Goal: Task Accomplishment & Management: Manage account settings

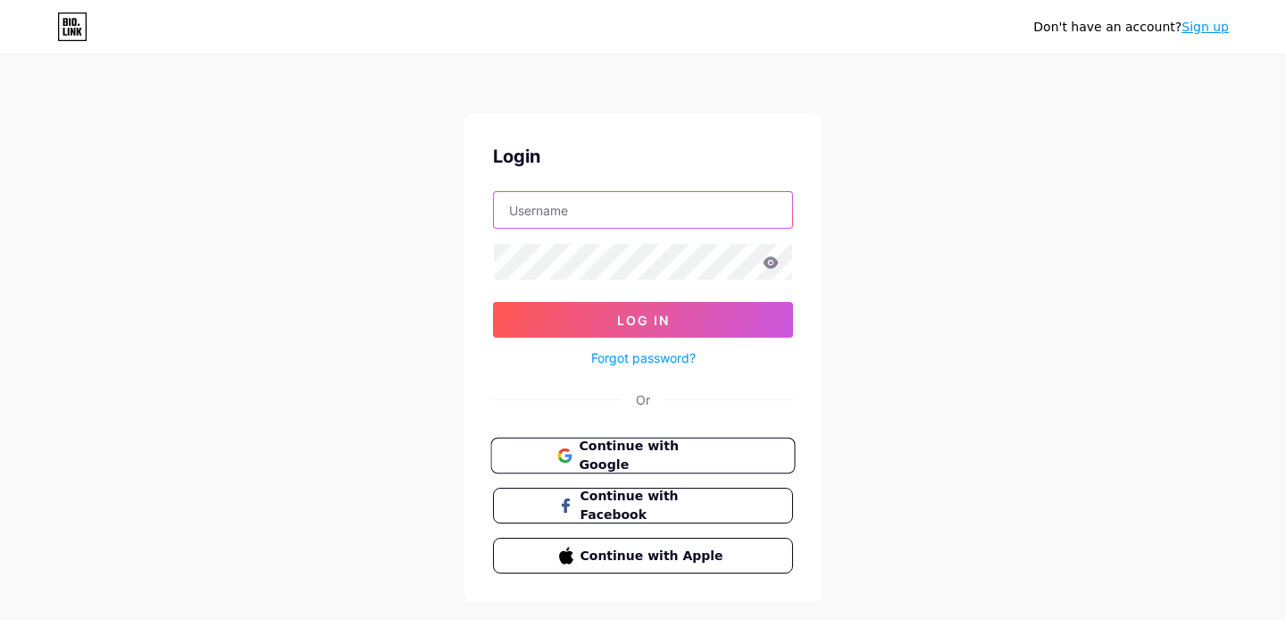
type input "[EMAIL_ADDRESS][DOMAIN_NAME]"
click at [689, 445] on span "Continue with Google" at bounding box center [652, 456] width 149 height 38
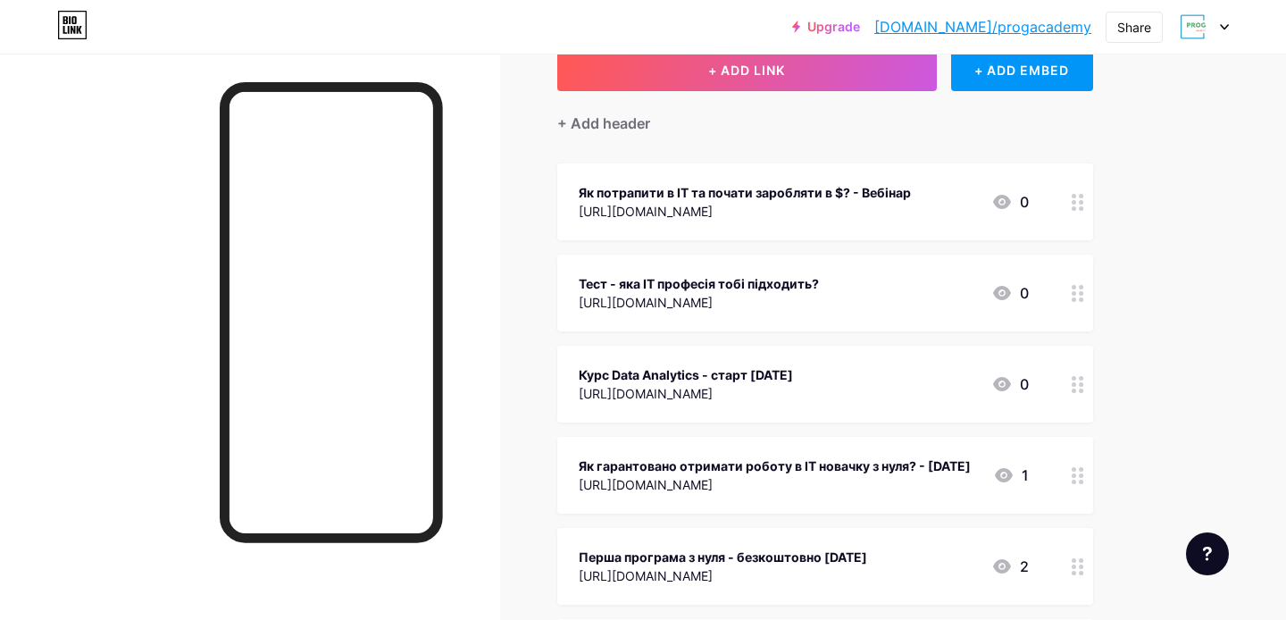
scroll to position [108, 0]
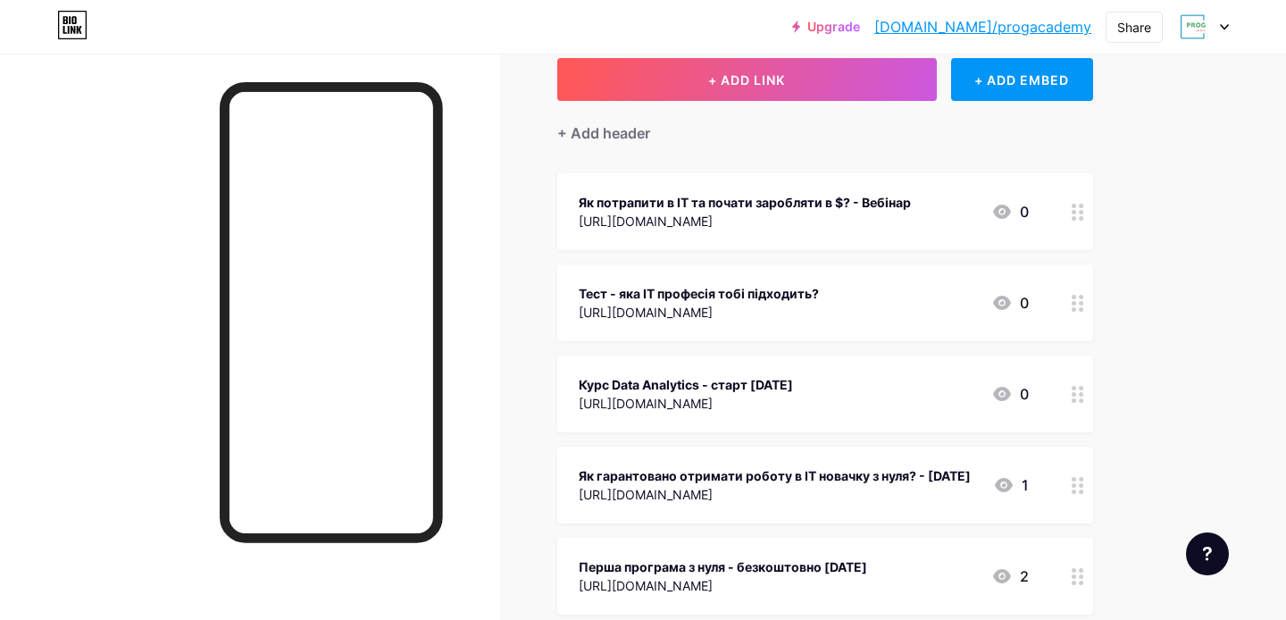
click at [978, 228] on div "Як потрапити в ІТ та почати заробляти в $? - Вебінар https://prog.academy/ua/st…" at bounding box center [803, 211] width 450 height 41
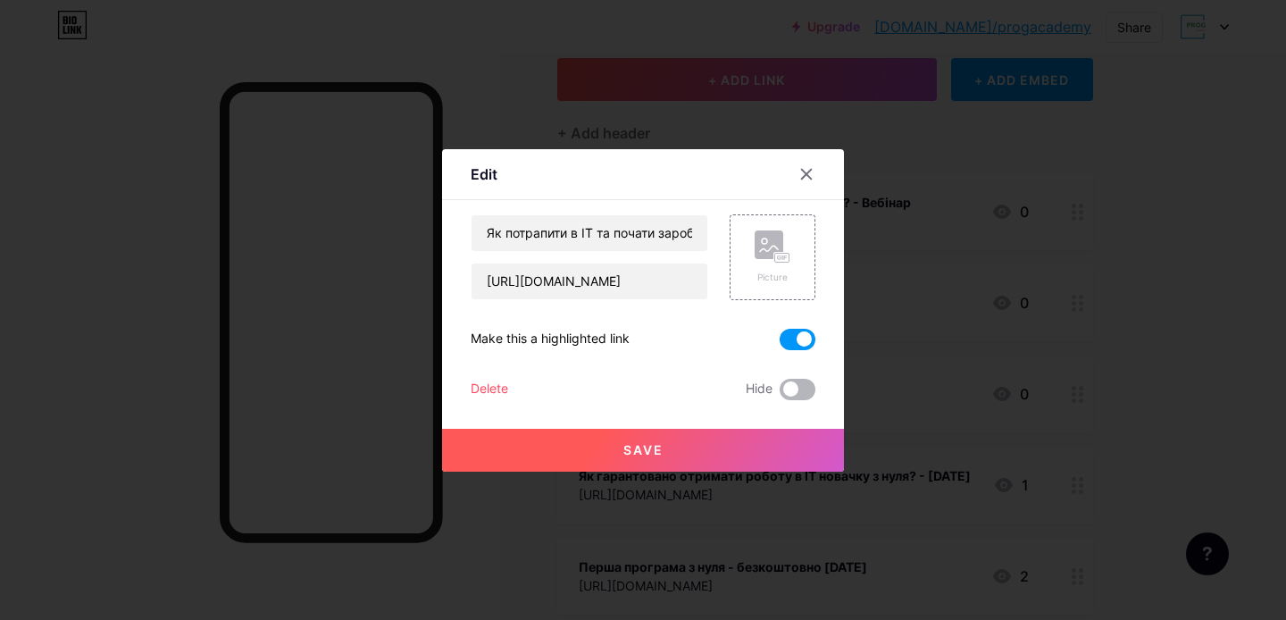
click at [802, 389] on span at bounding box center [797, 389] width 36 height 21
click at [779, 394] on input "checkbox" at bounding box center [779, 394] width 0 height 0
click at [717, 454] on button "Save" at bounding box center [643, 450] width 402 height 43
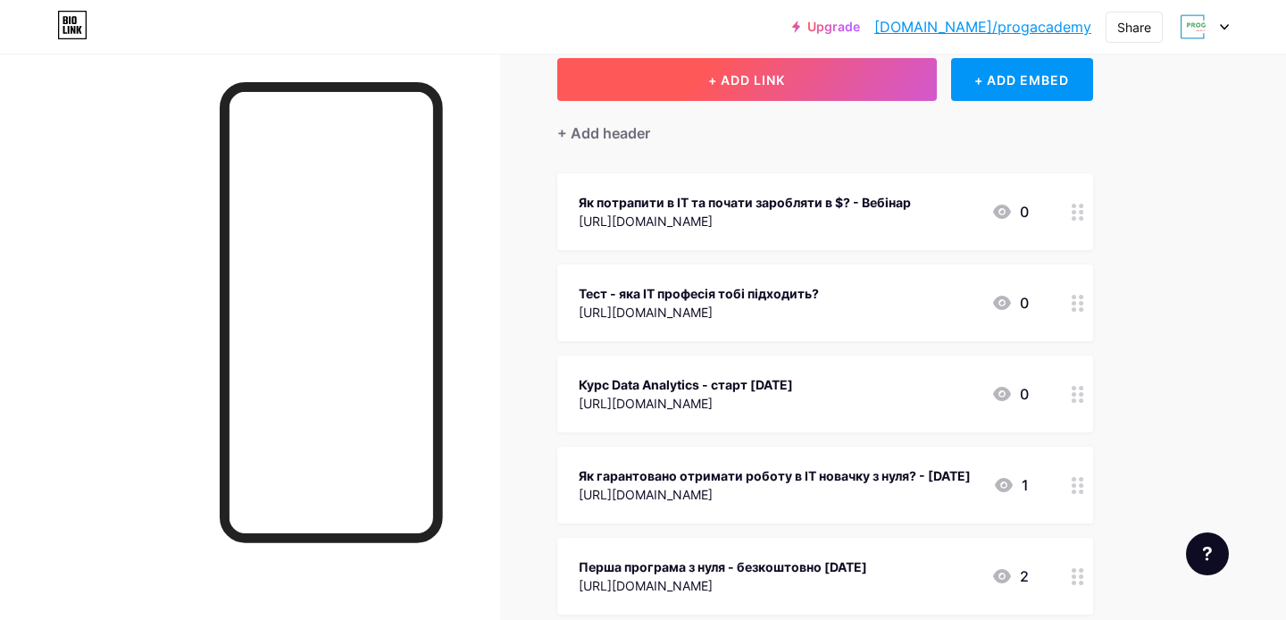
click at [821, 96] on button "+ ADD LINK" at bounding box center [746, 79] width 379 height 43
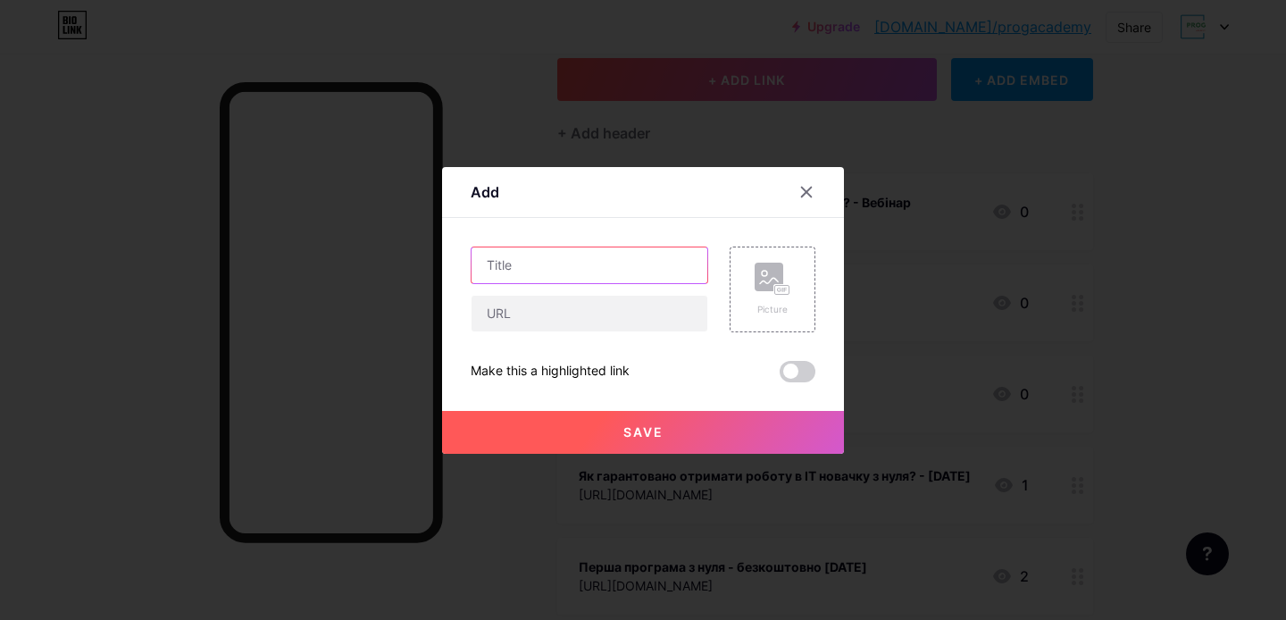
click at [637, 264] on input "text" at bounding box center [589, 265] width 236 height 36
click at [540, 267] on input "text" at bounding box center [589, 265] width 236 height 36
paste input "Як стати дата аналітиком?"
type input "Як стати дата аналітиком? - Вебіран 13 жовтня"
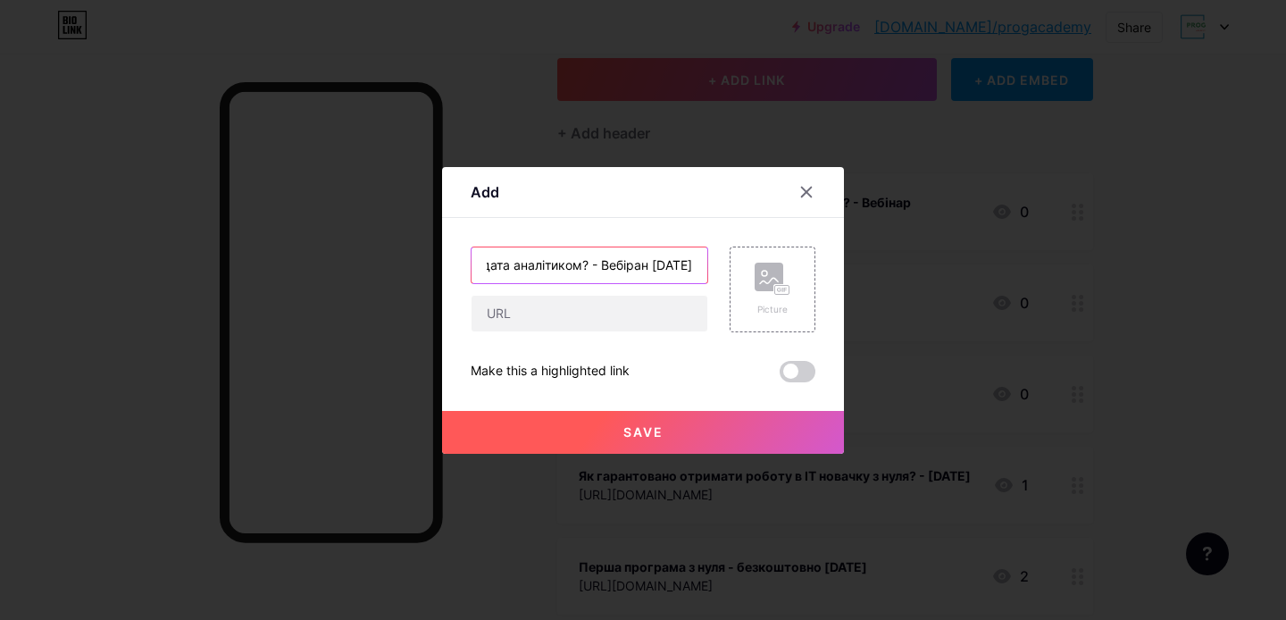
scroll to position [0, 0]
click at [656, 320] on input "text" at bounding box center [589, 313] width 236 height 36
paste input "[URL][DOMAIN_NAME]"
type input "[URL][DOMAIN_NAME]"
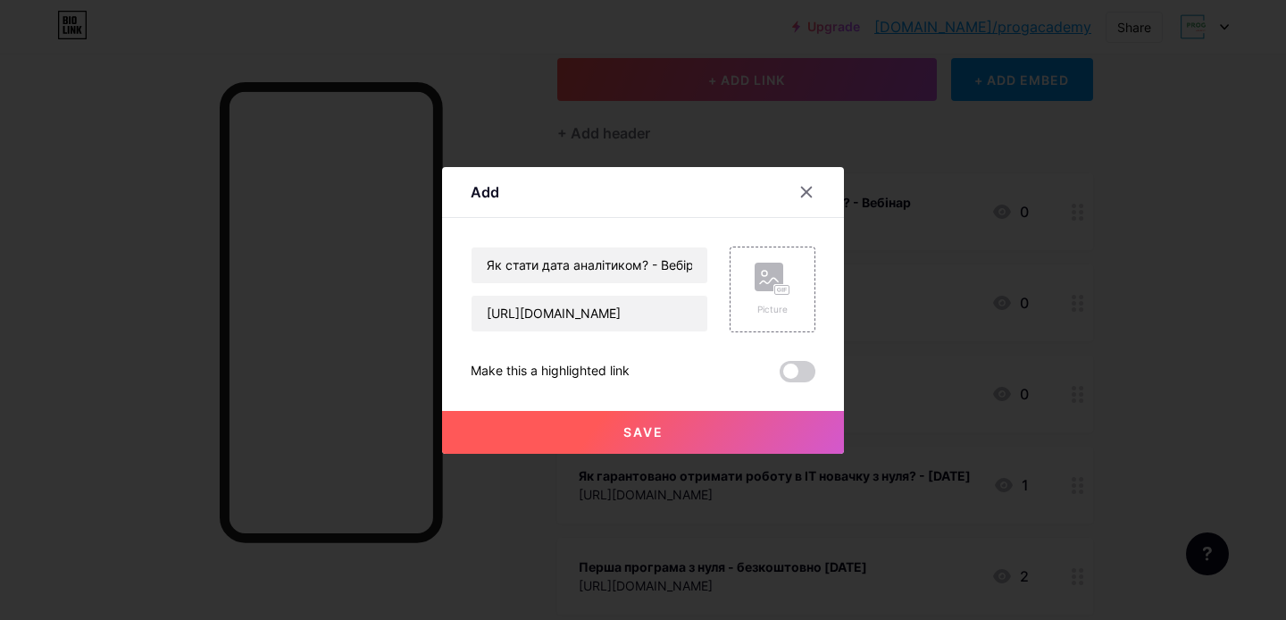
scroll to position [0, 0]
click at [649, 433] on span "Save" at bounding box center [643, 431] width 40 height 15
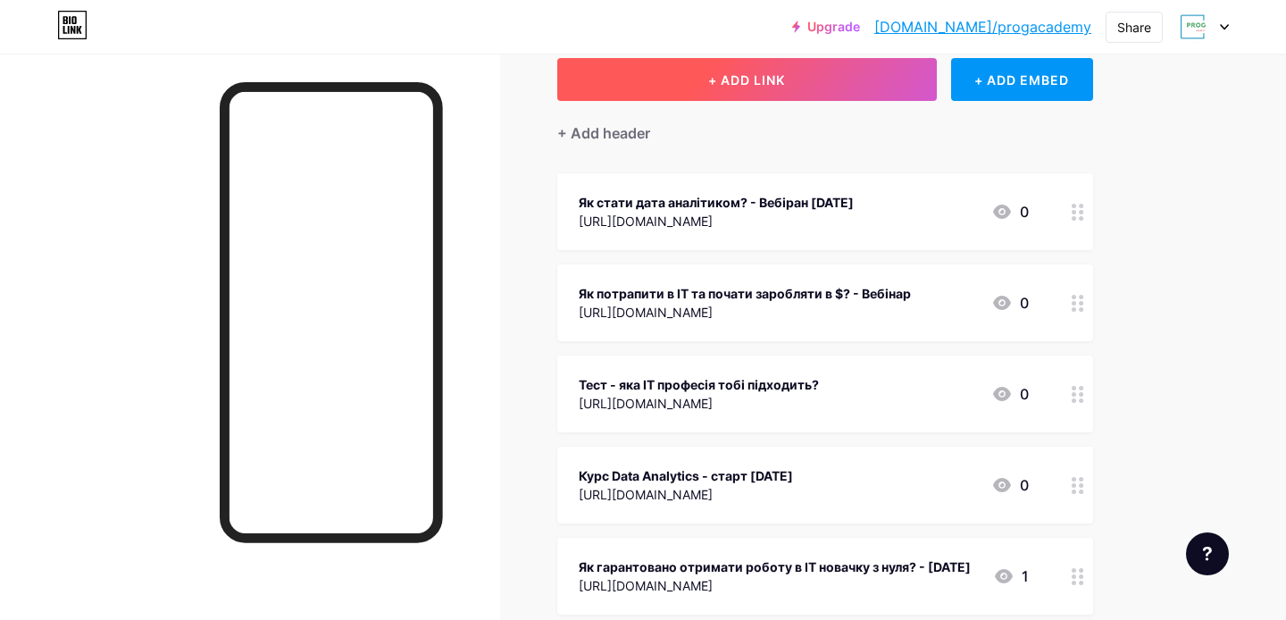
click at [788, 73] on button "+ ADD LINK" at bounding box center [746, 79] width 379 height 43
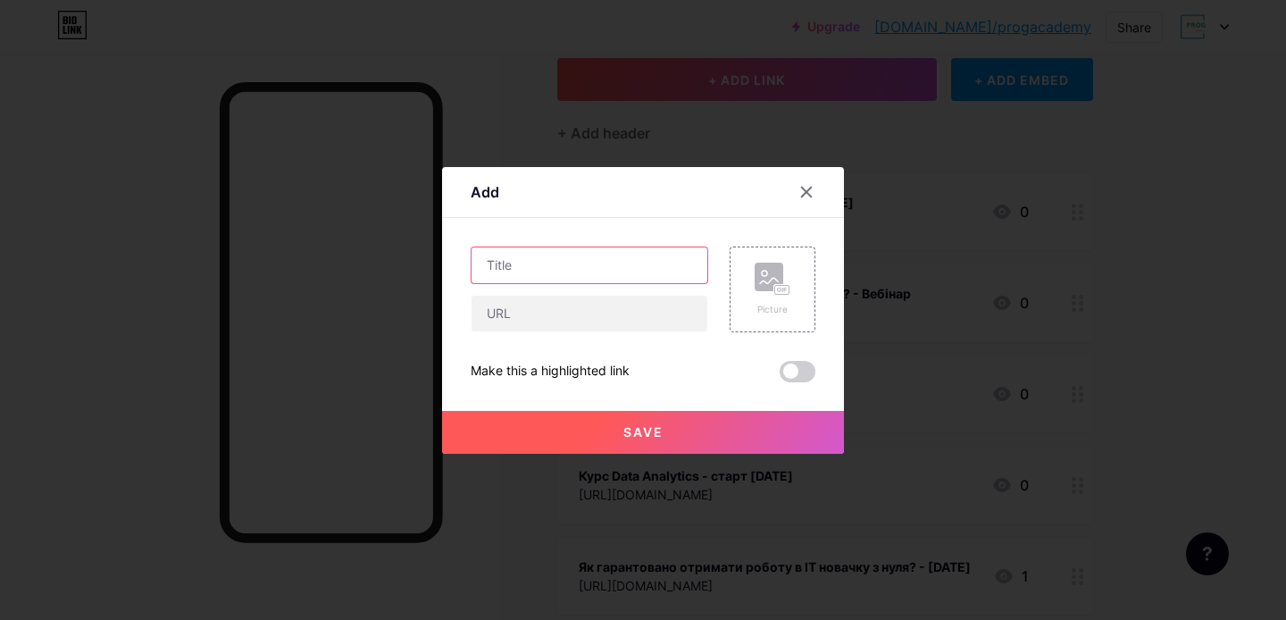
click at [629, 263] on input "text" at bounding box center [589, 265] width 236 height 36
type input "Як стати Python розробником?"
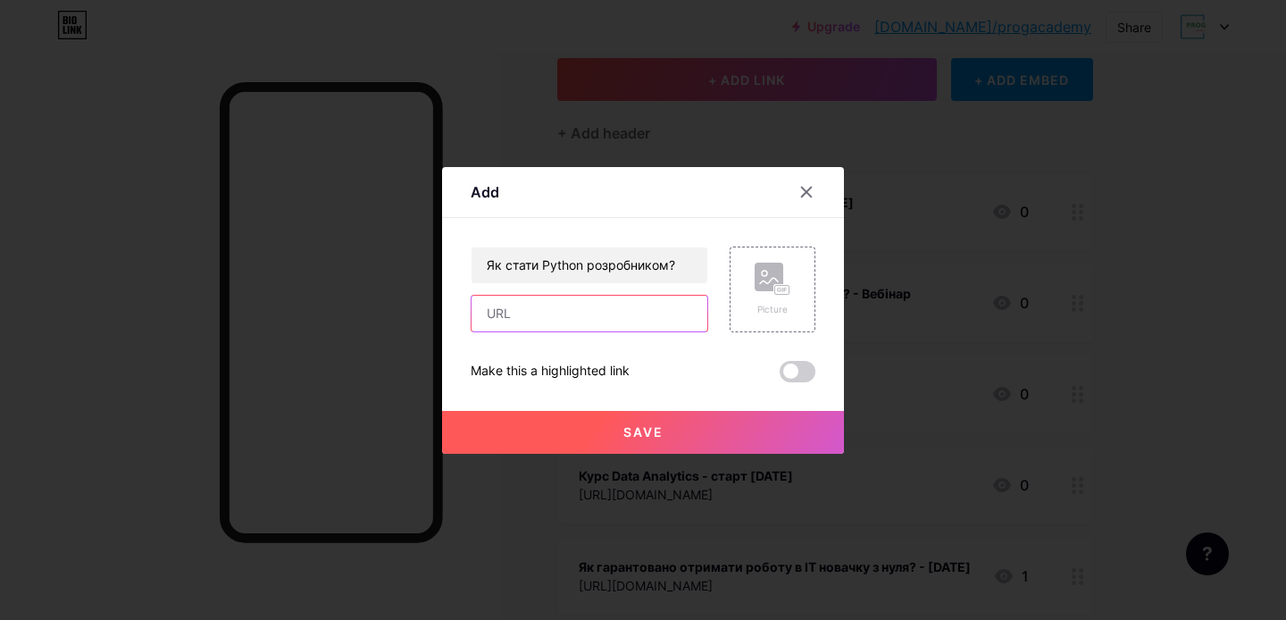
click at [584, 310] on input "text" at bounding box center [589, 313] width 236 height 36
paste input "[URL][DOMAIN_NAME]"
type input "[URL][DOMAIN_NAME]"
click at [682, 260] on input "Як стати Python розробником?" at bounding box center [589, 265] width 236 height 36
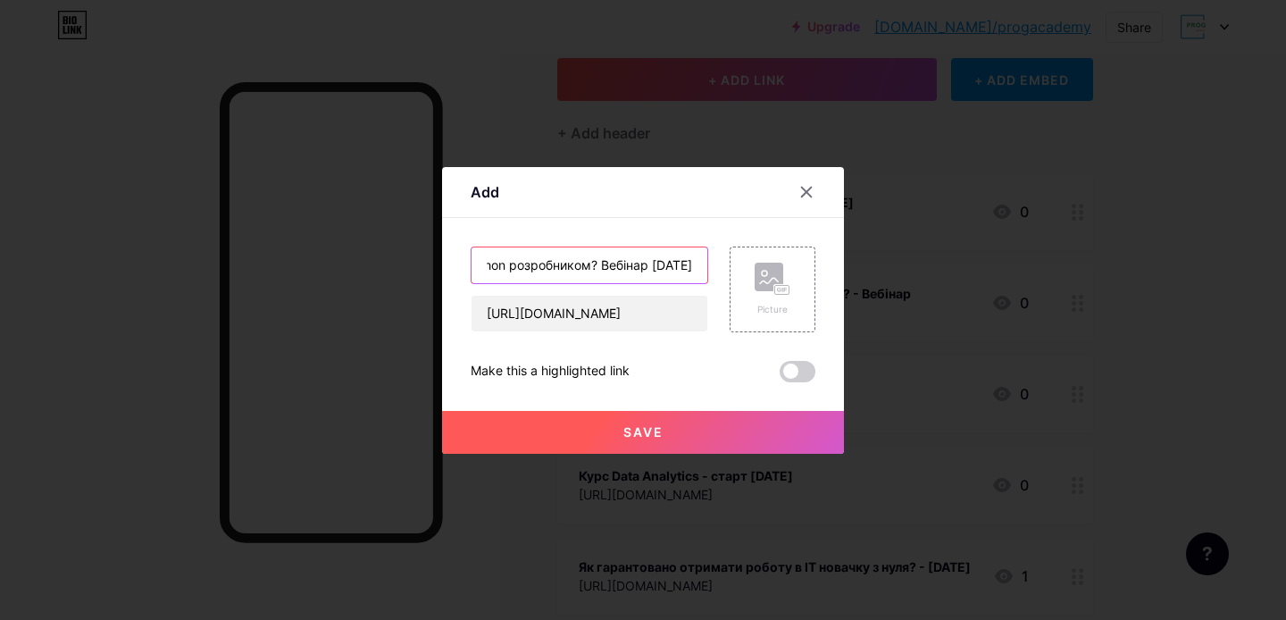
scroll to position [0, 102]
type input "Як стати Python розробником? Вебінар [DATE]"
click at [685, 420] on button "Save" at bounding box center [643, 432] width 402 height 43
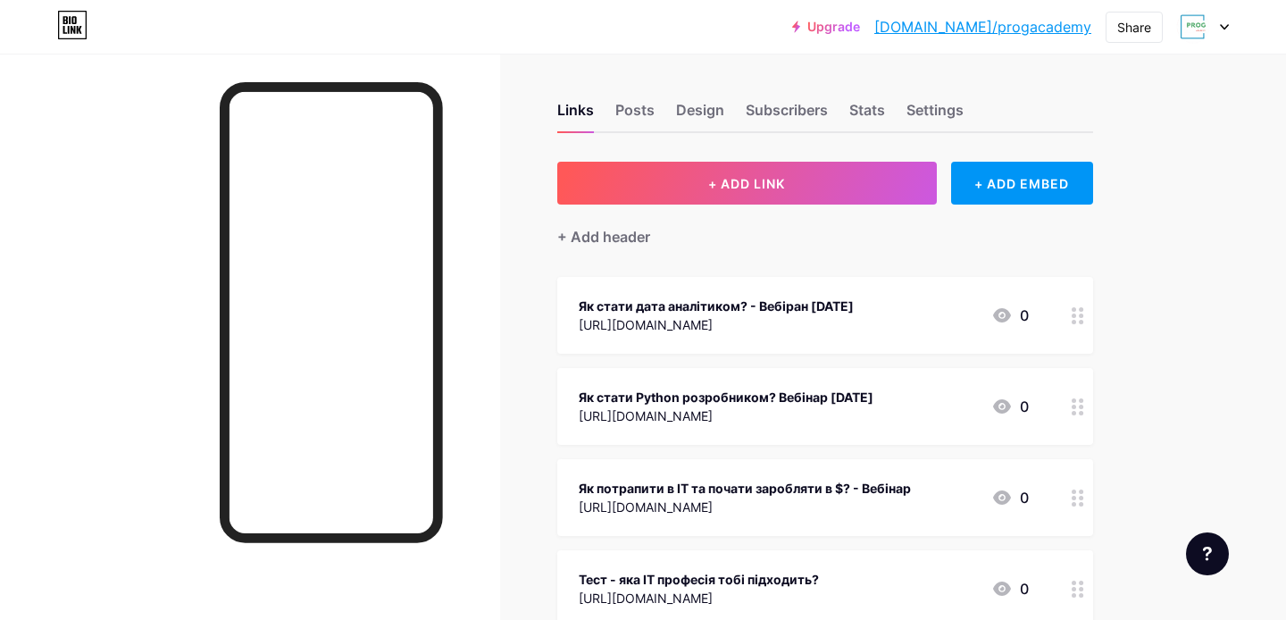
scroll to position [0, 0]
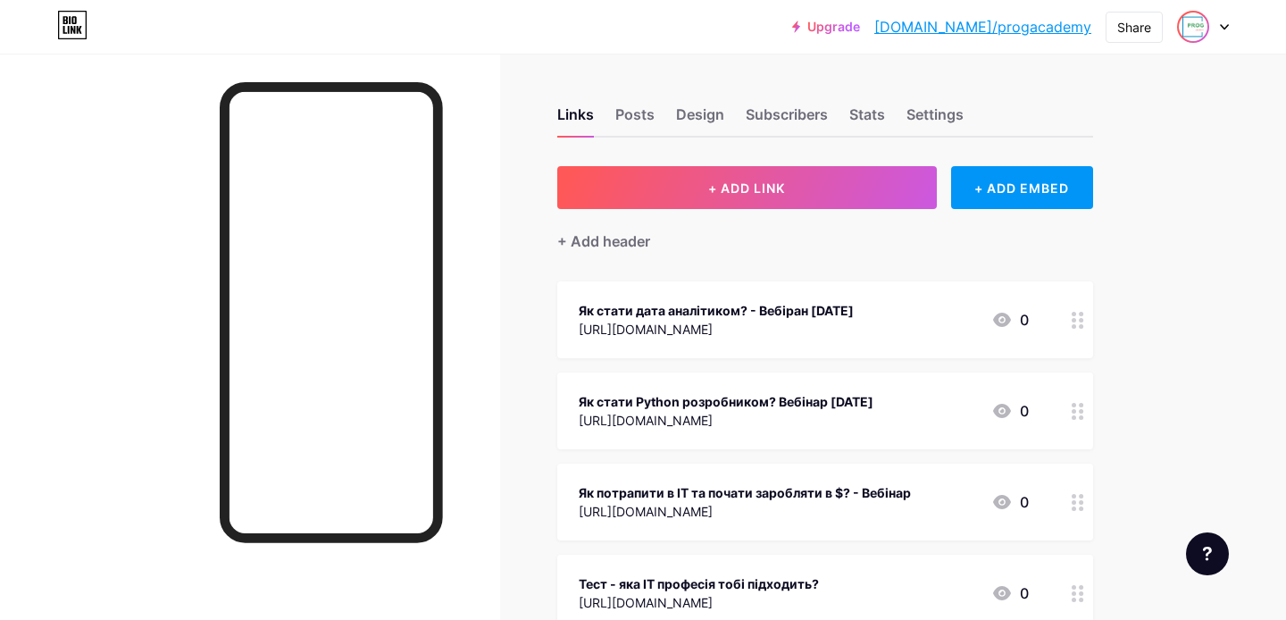
click at [1199, 31] on img at bounding box center [1192, 26] width 29 height 29
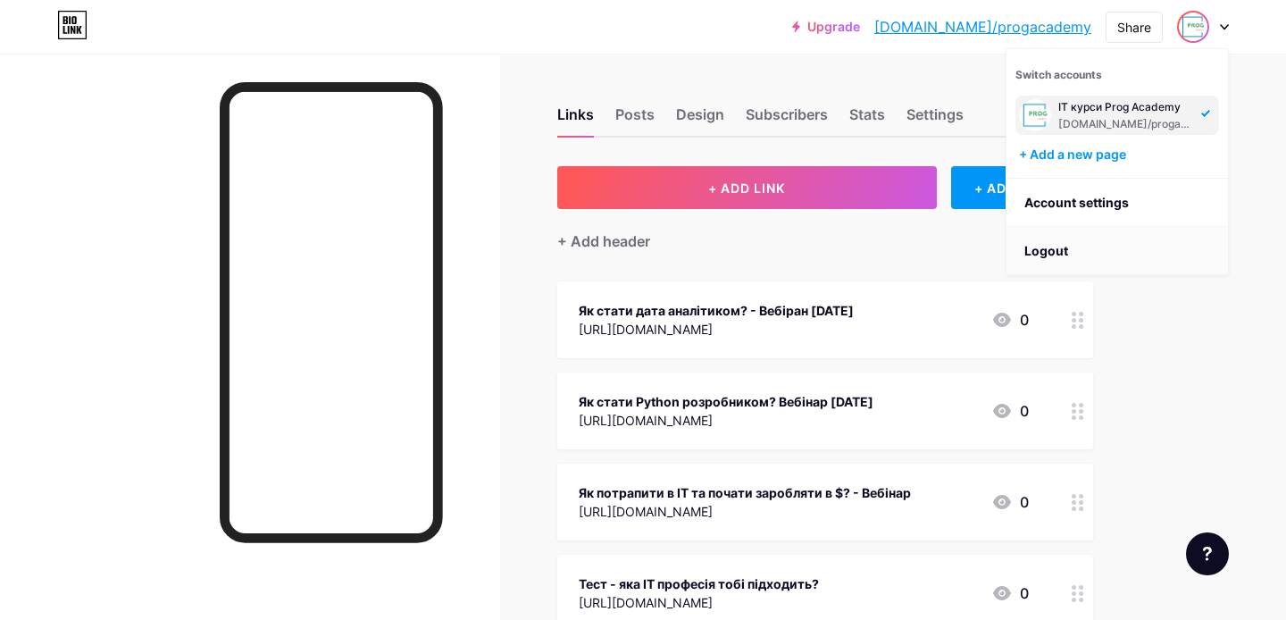
click at [1079, 251] on li "Logout" at bounding box center [1116, 251] width 221 height 48
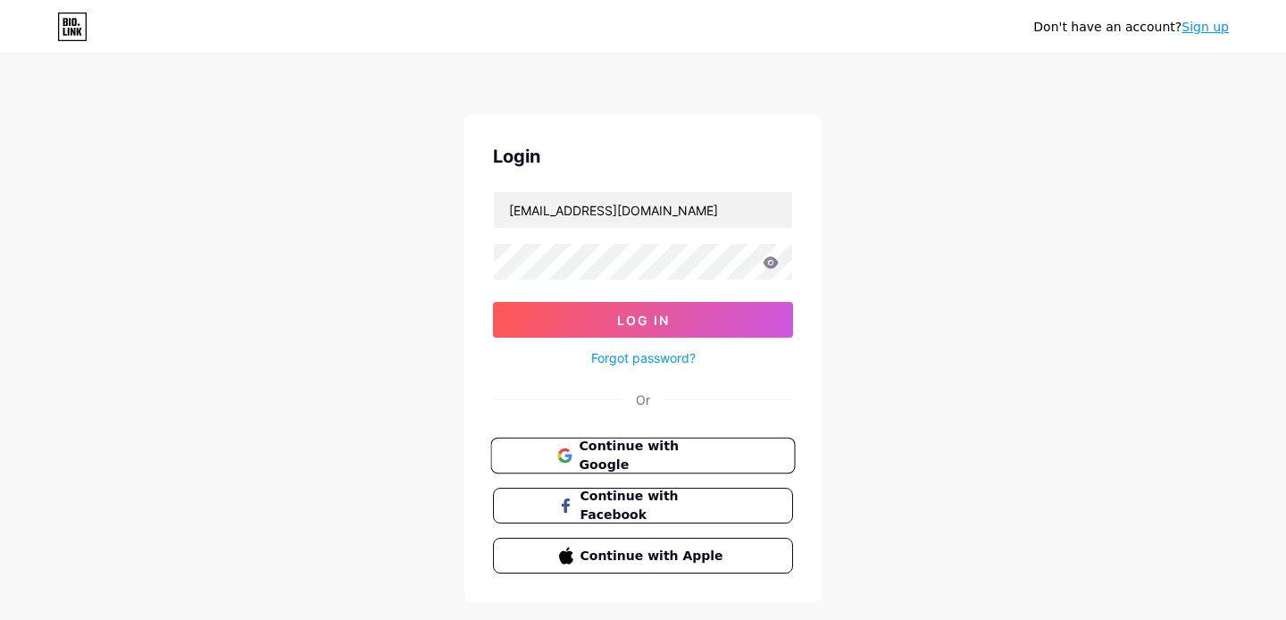
click at [663, 448] on span "Continue with Google" at bounding box center [652, 456] width 149 height 38
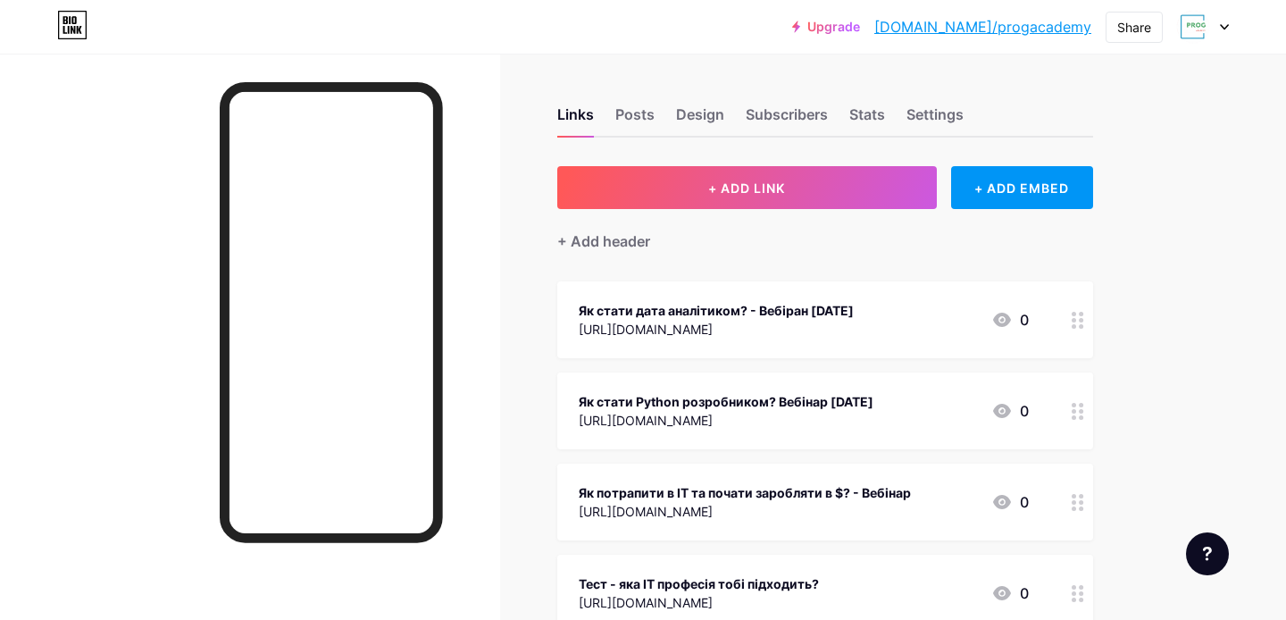
click at [1219, 24] on icon at bounding box center [1223, 27] width 9 height 6
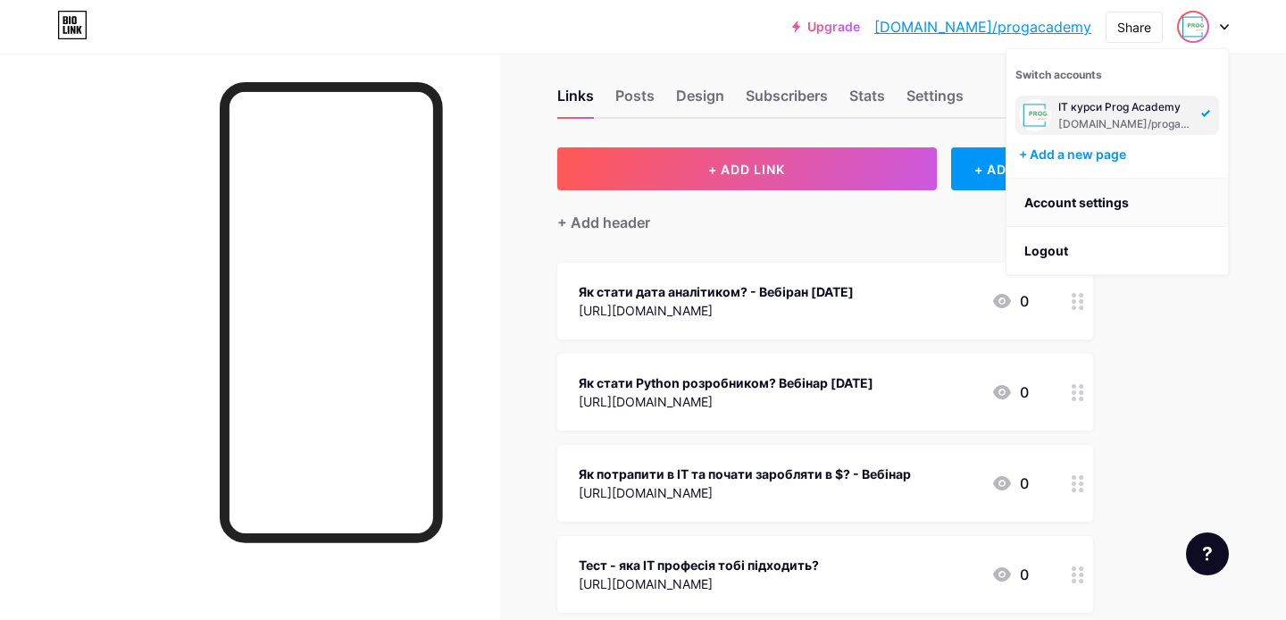
scroll to position [32, 0]
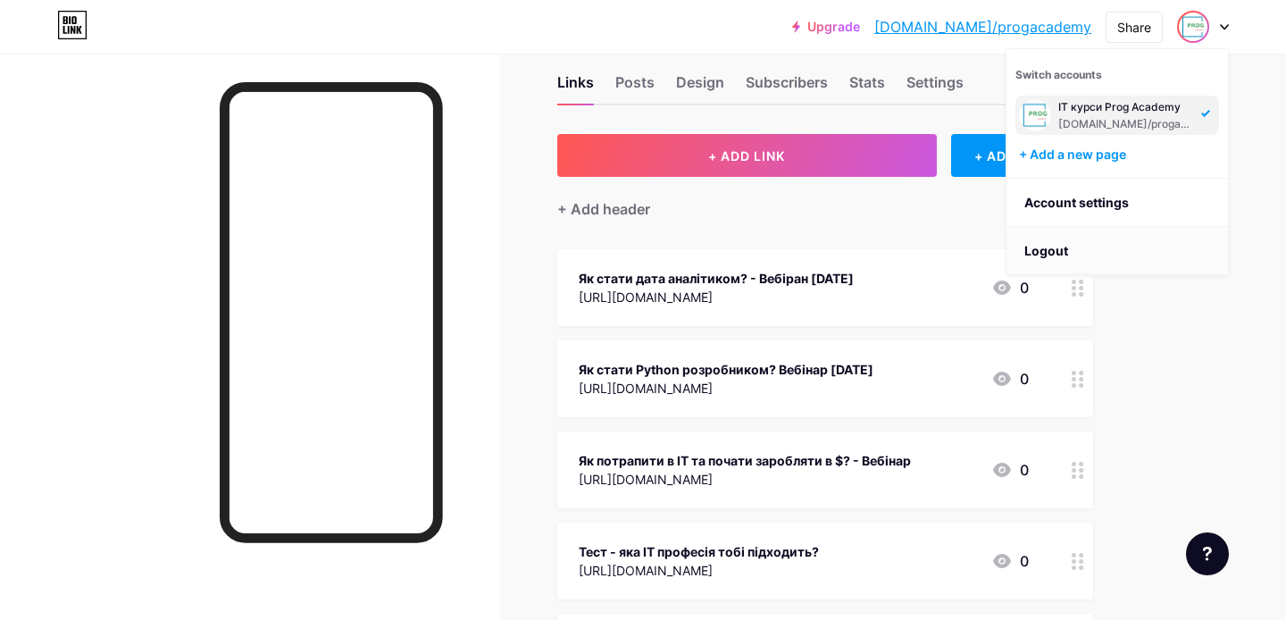
click at [1069, 251] on li "Logout" at bounding box center [1116, 251] width 221 height 48
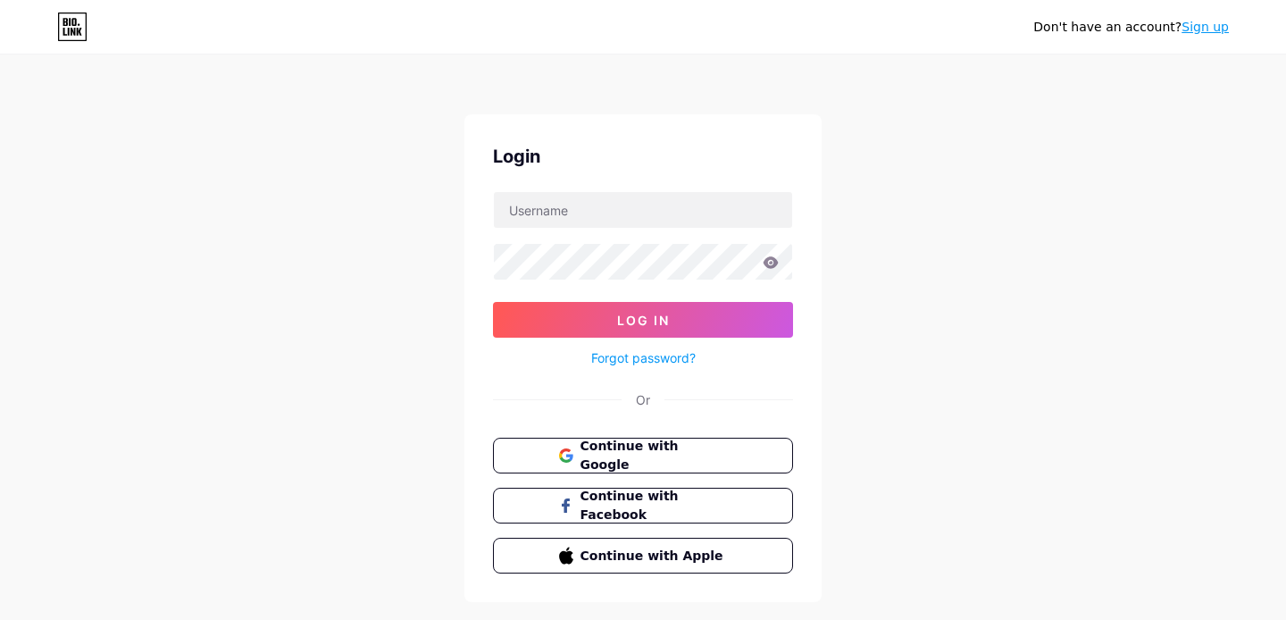
type input "[EMAIL_ADDRESS][DOMAIN_NAME]"
click at [652, 458] on span "Continue with Google" at bounding box center [652, 456] width 149 height 38
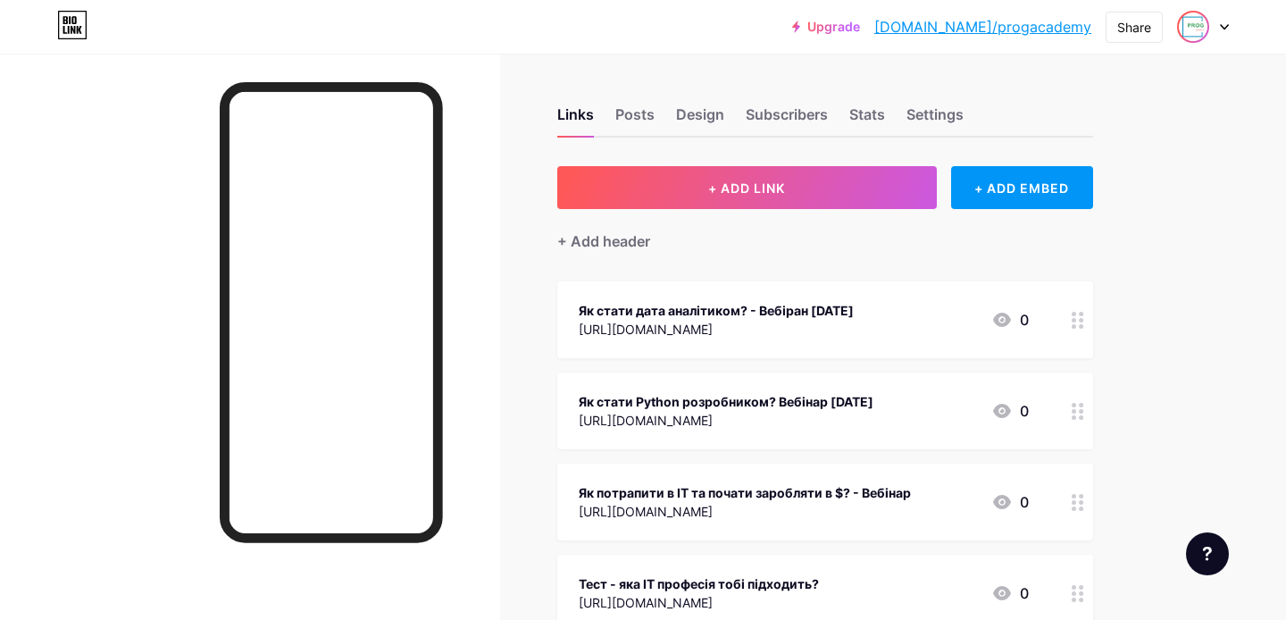
click at [1205, 28] on img at bounding box center [1192, 26] width 29 height 29
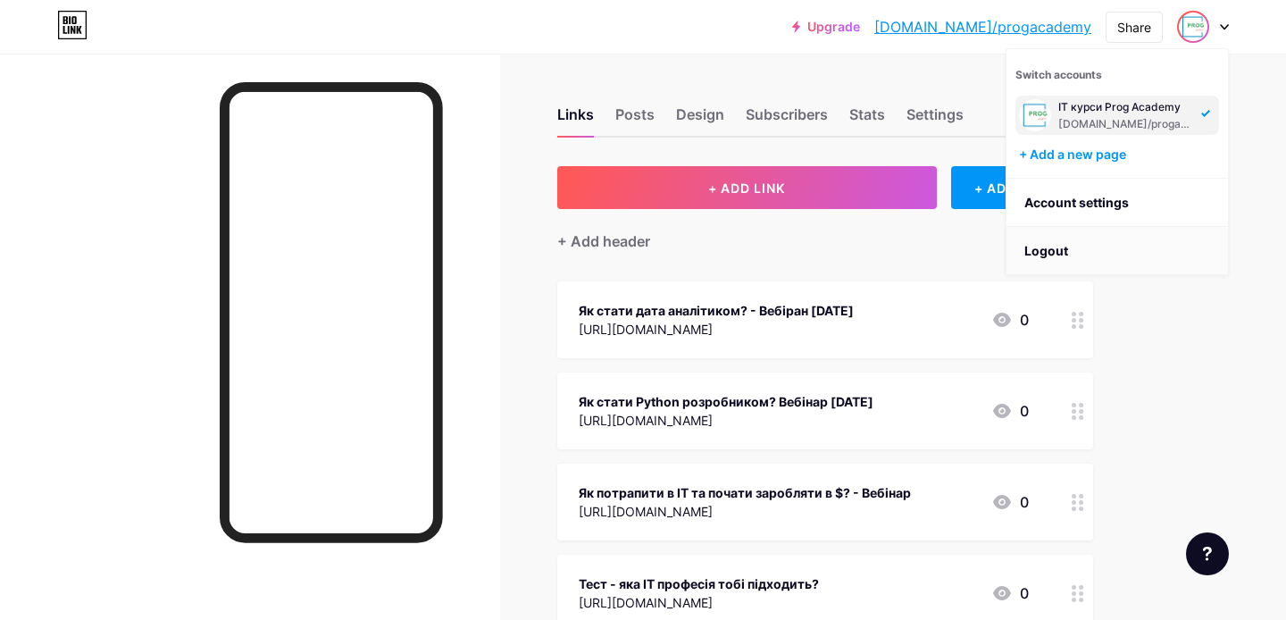
click at [1103, 248] on li "Logout" at bounding box center [1116, 251] width 221 height 48
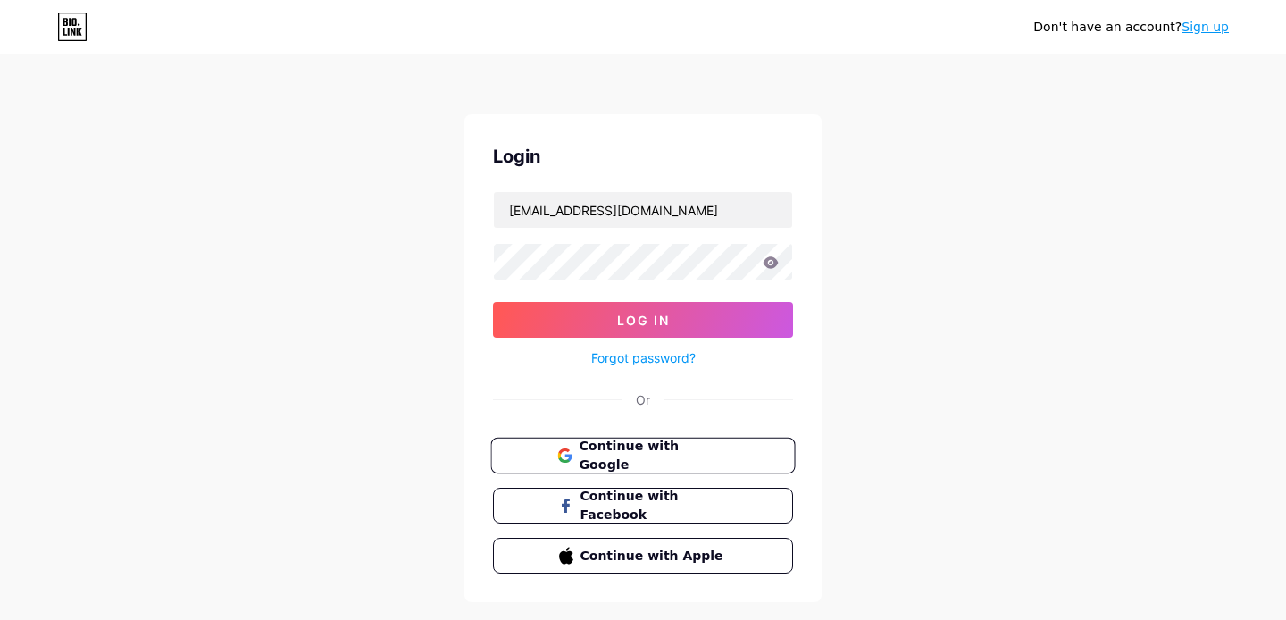
click at [653, 451] on span "Continue with Google" at bounding box center [652, 456] width 149 height 38
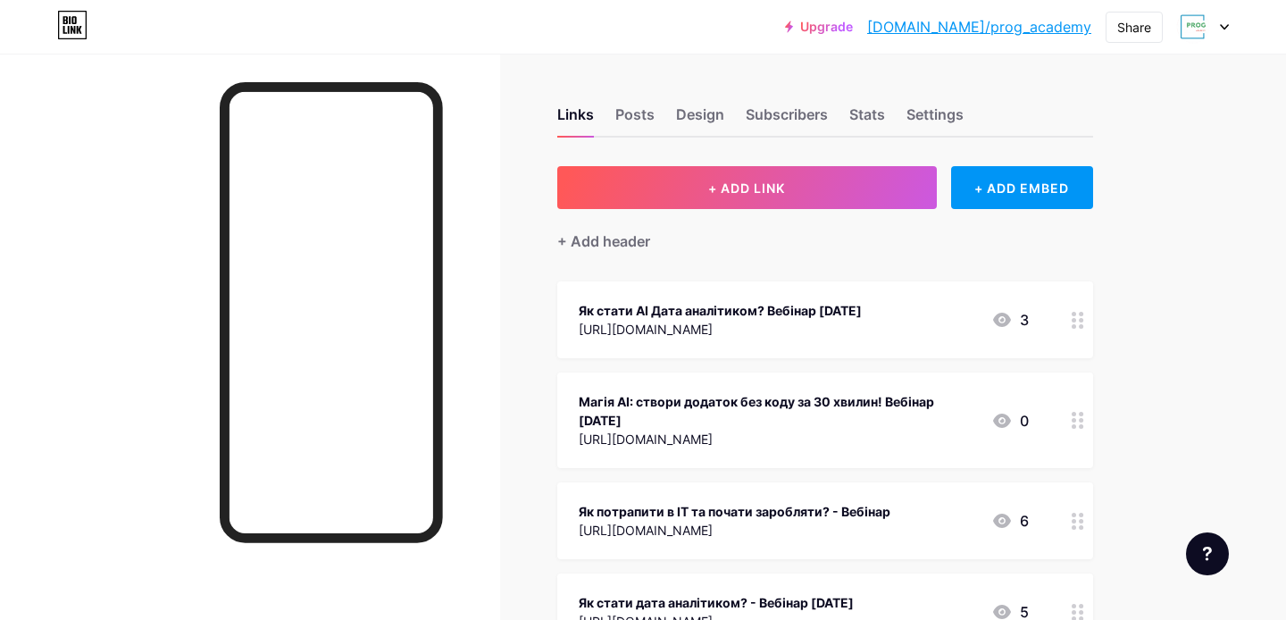
click at [861, 321] on div "[URL][DOMAIN_NAME]" at bounding box center [719, 329] width 283 height 19
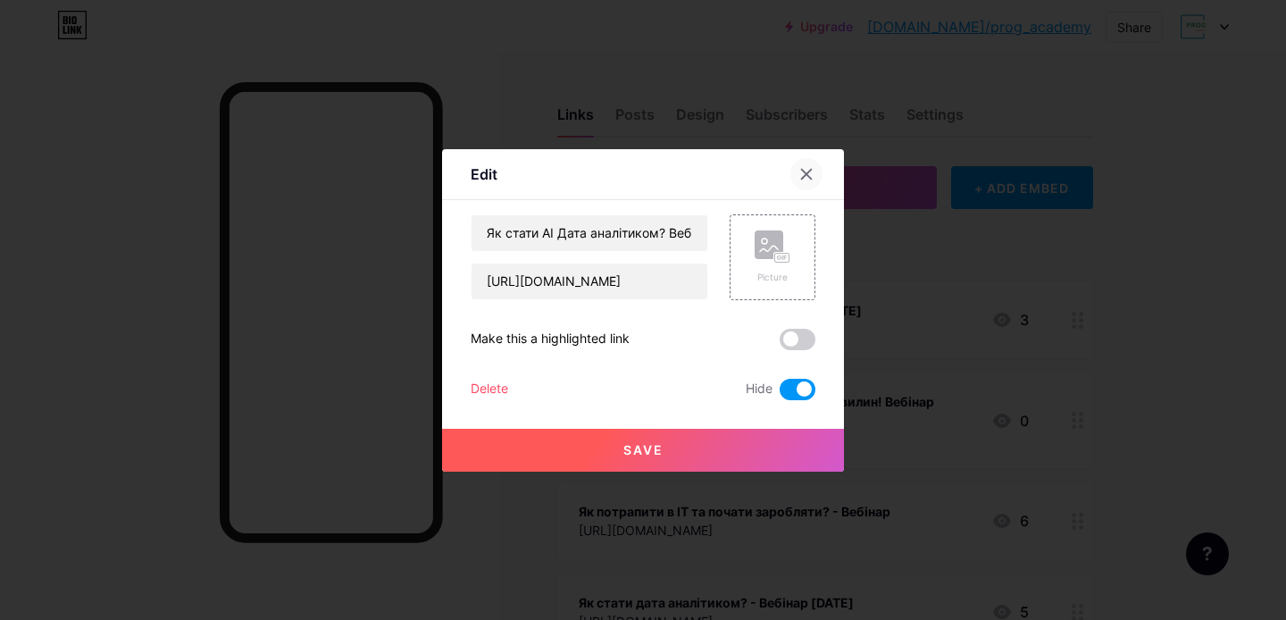
click at [810, 176] on icon at bounding box center [806, 174] width 14 height 14
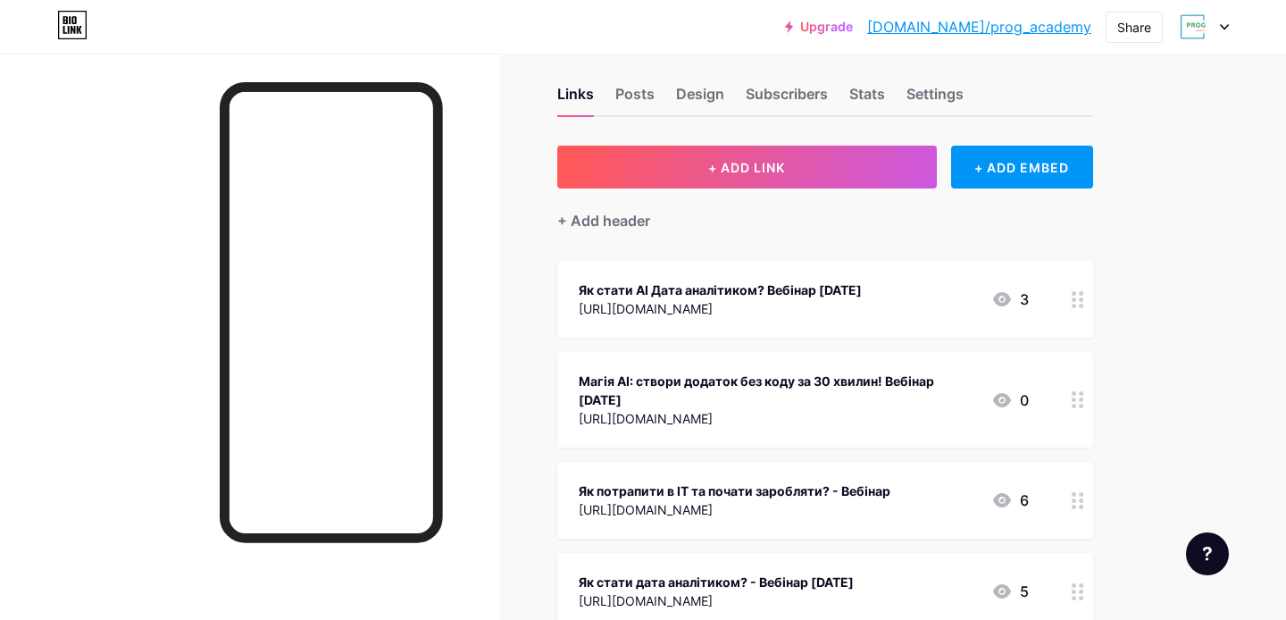
scroll to position [34, 0]
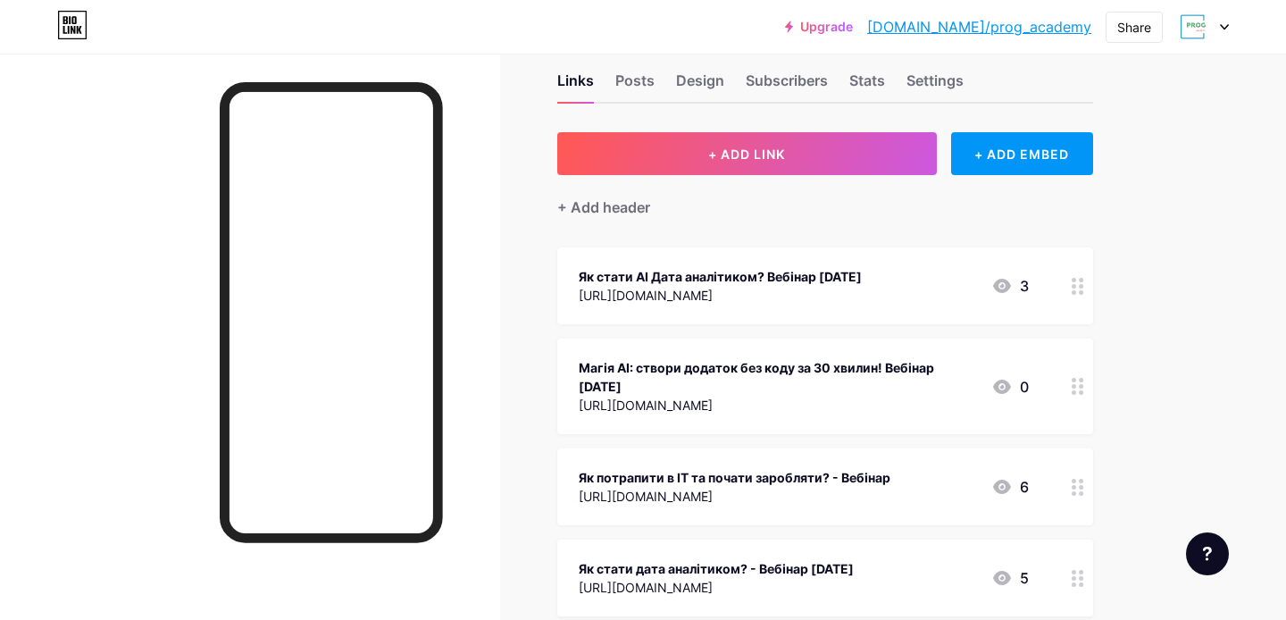
click at [787, 410] on div "[URL][DOMAIN_NAME]" at bounding box center [777, 404] width 398 height 19
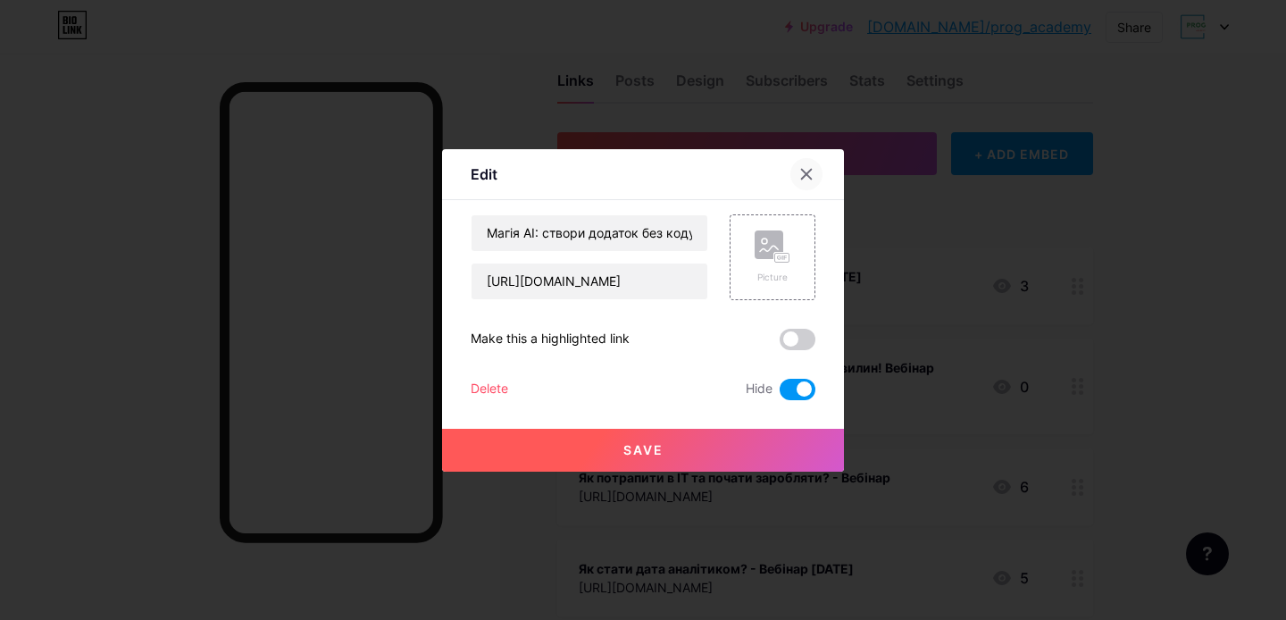
click at [808, 170] on icon at bounding box center [807, 174] width 10 height 10
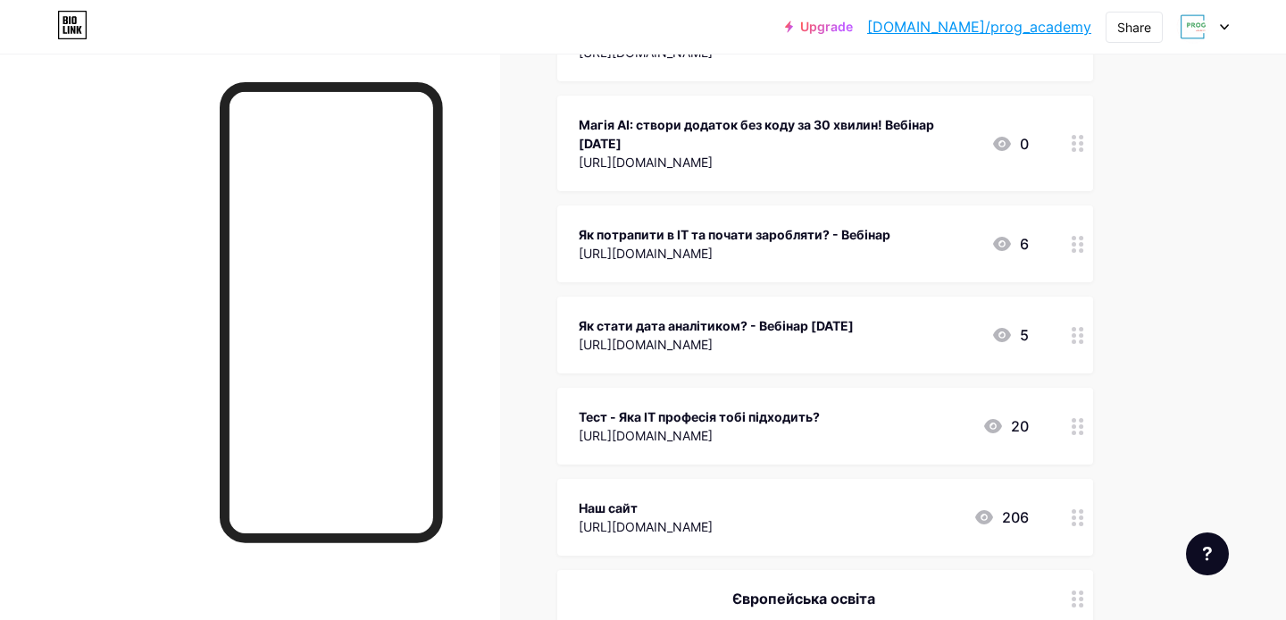
scroll to position [338, 0]
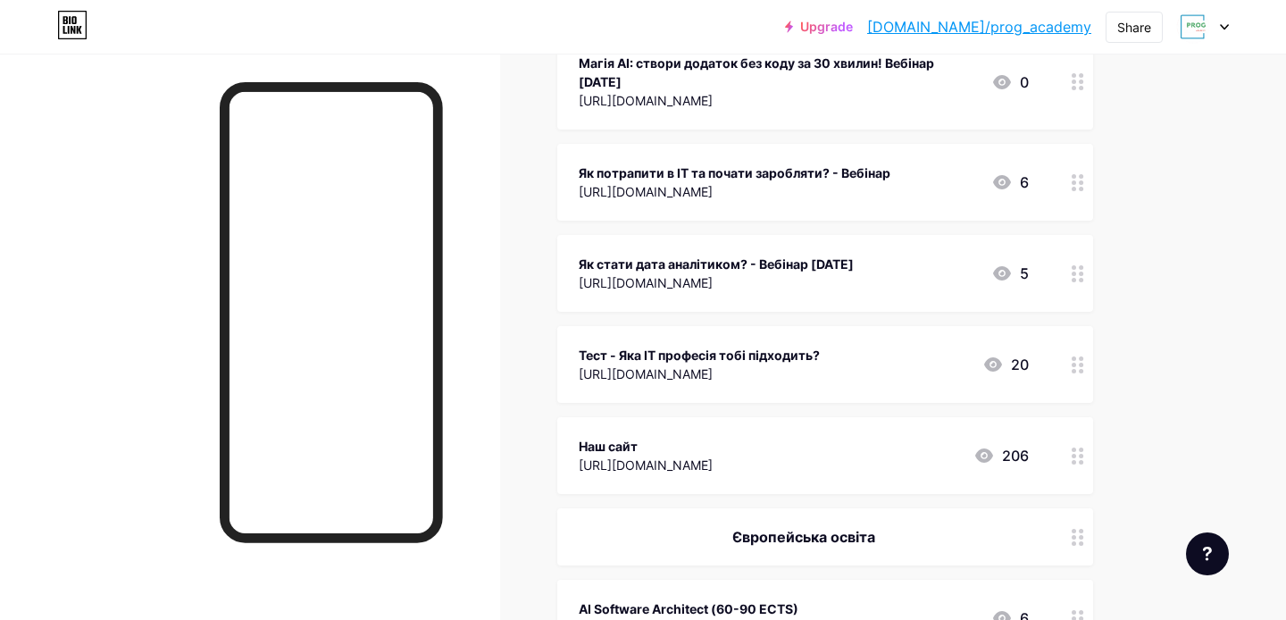
click at [803, 266] on div "Як стати дата аналітиком? - Вебінар [DATE]" at bounding box center [715, 263] width 275 height 19
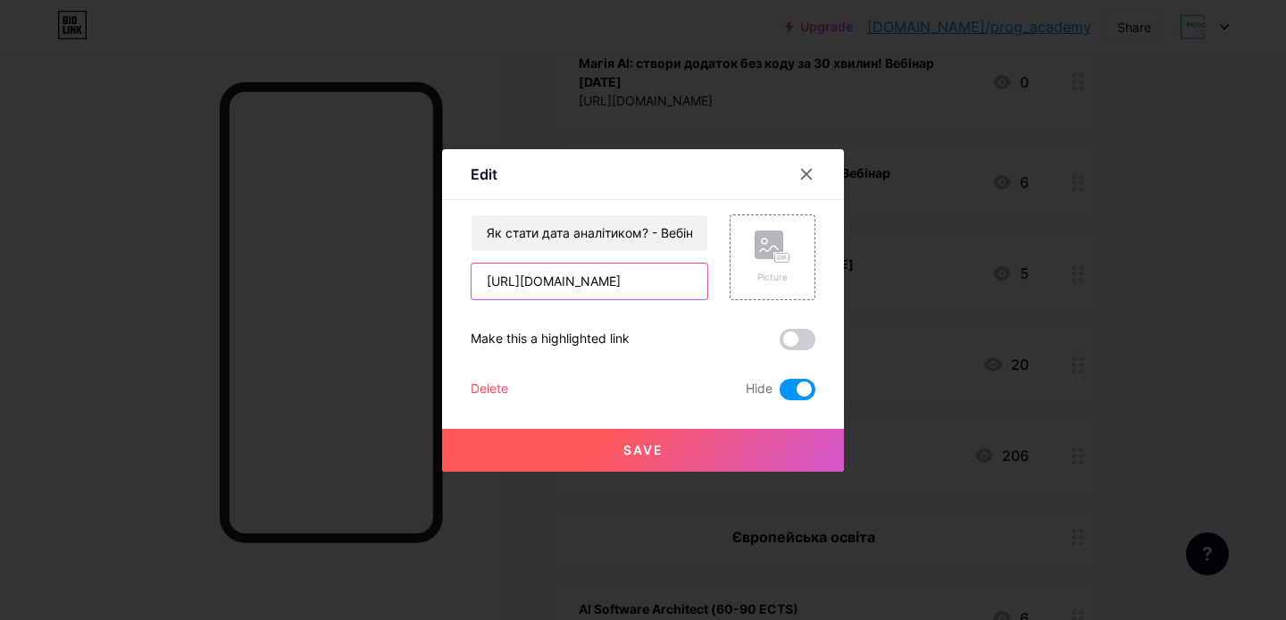
click at [633, 285] on input "[URL][DOMAIN_NAME]" at bounding box center [589, 281] width 236 height 36
paste input "start_1310"
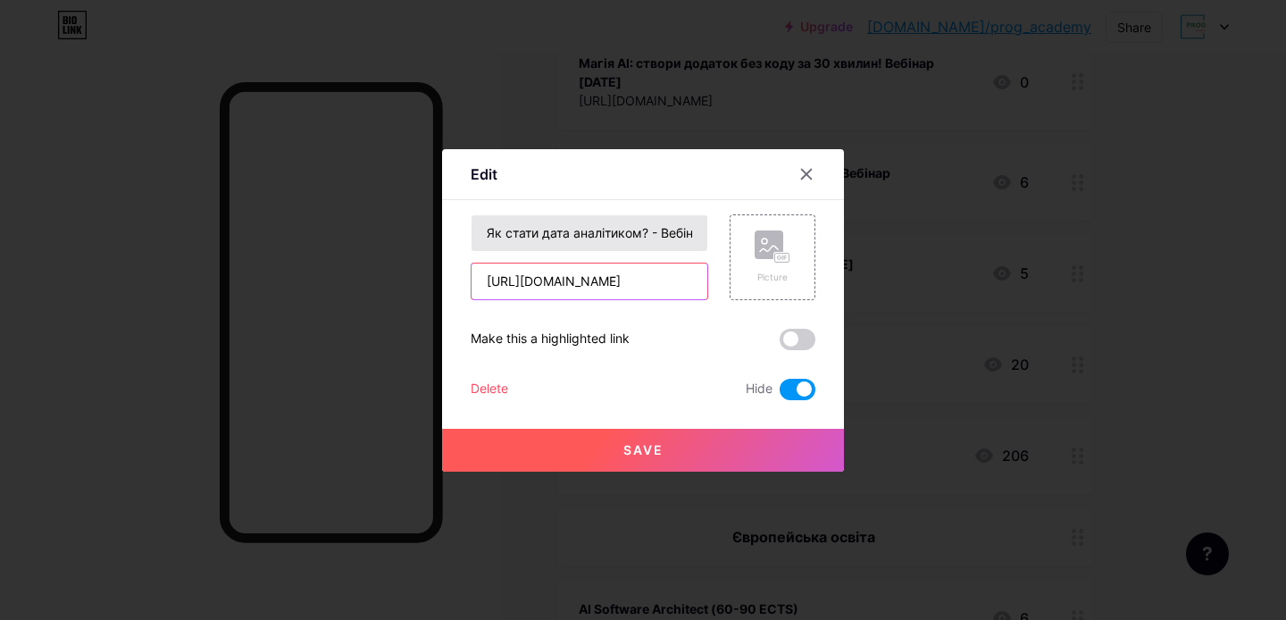
type input "[URL][DOMAIN_NAME]"
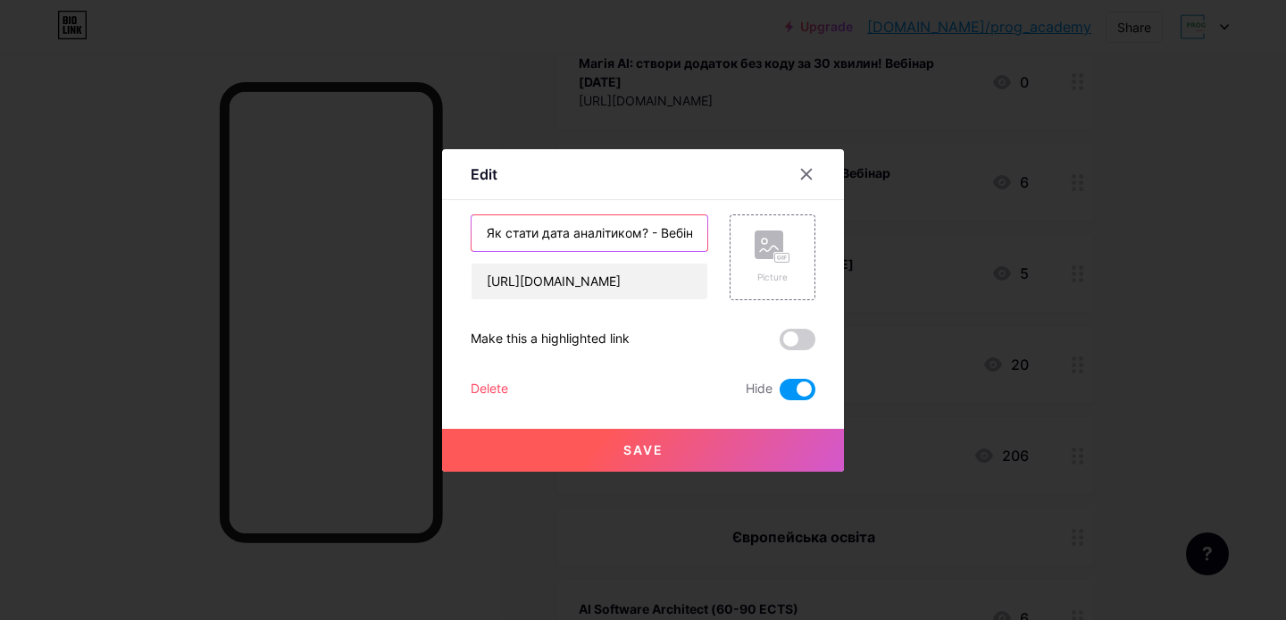
click at [646, 232] on input "Як стати дата аналітиком? - Вебінар [DATE]" at bounding box center [589, 233] width 236 height 36
drag, startPoint x: 641, startPoint y: 231, endPoint x: 729, endPoint y: 231, distance: 88.4
click at [729, 231] on div "Як стати дата аналітиком? - Вебінар [DATE] [URL][DOMAIN_NAME] Picture" at bounding box center [642, 257] width 345 height 86
click at [642, 226] on input "Як стати дата аналітиком? - Вебінар [DATE]" at bounding box center [589, 233] width 236 height 36
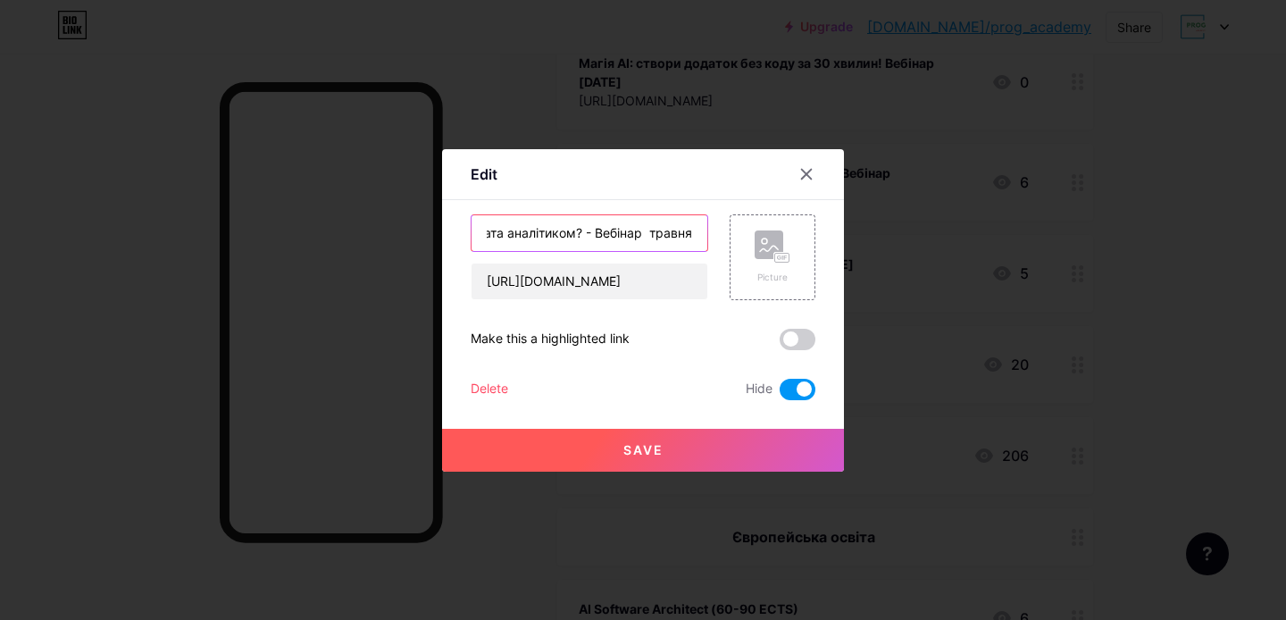
scroll to position [0, 67]
click at [678, 231] on input "Як стати дата аналітиком? - Вебінар [DATE]" at bounding box center [589, 233] width 236 height 36
type input "Як стати дата аналітиком? - Вебінар [DATE]"
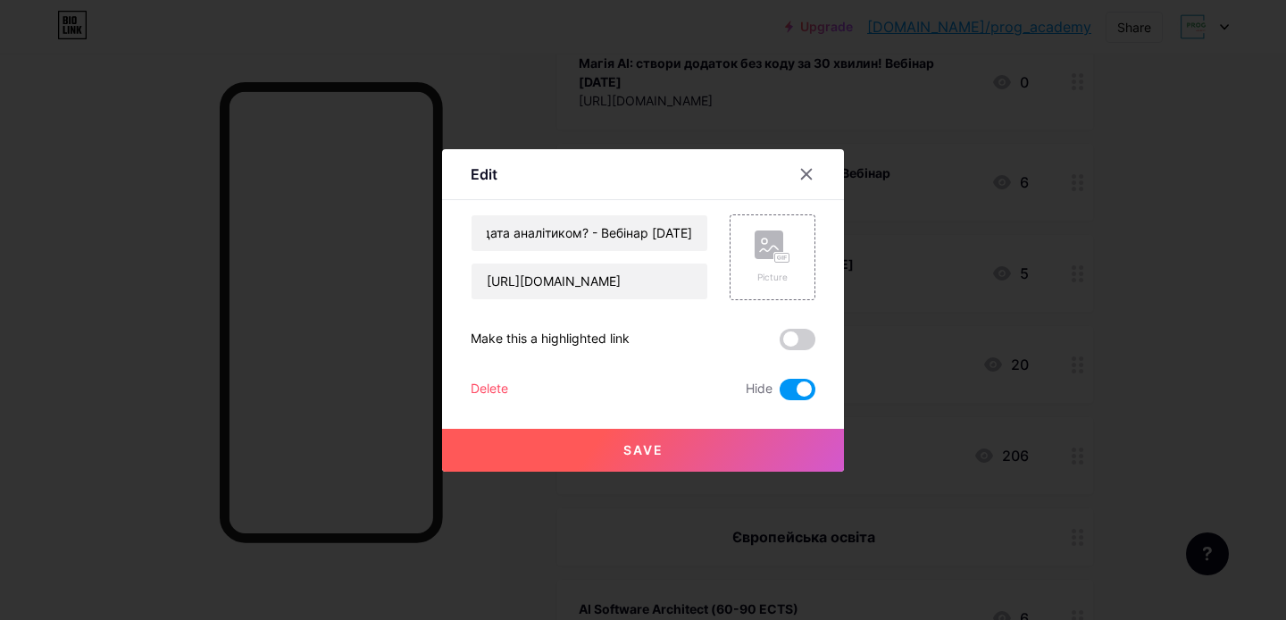
click at [797, 384] on span at bounding box center [797, 389] width 36 height 21
click at [779, 394] on input "checkbox" at bounding box center [779, 394] width 0 height 0
click at [677, 444] on button "Save" at bounding box center [643, 450] width 402 height 43
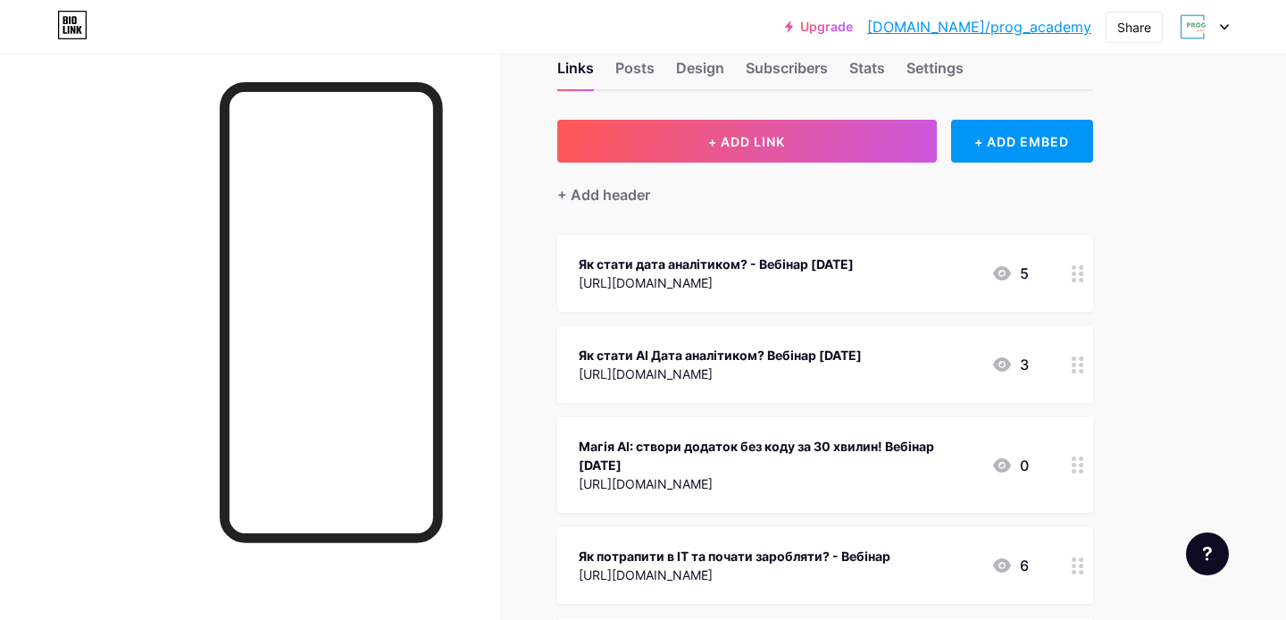
scroll to position [32, 0]
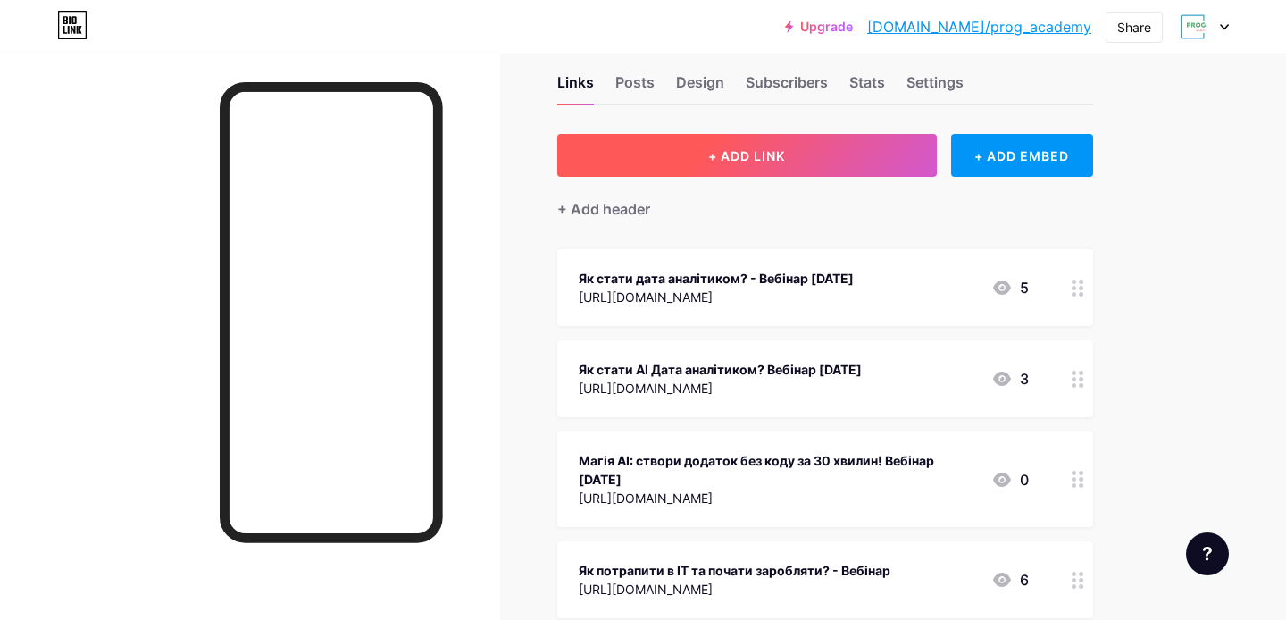
click at [822, 154] on button "+ ADD LINK" at bounding box center [746, 155] width 379 height 43
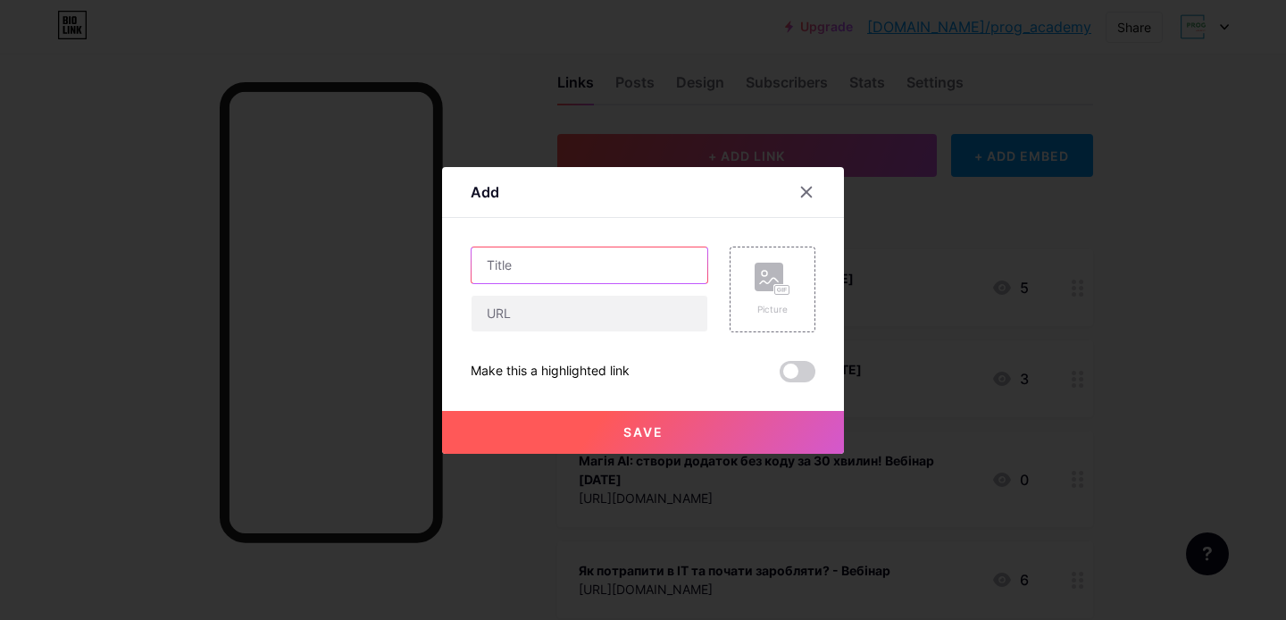
click at [545, 257] on input "text" at bounding box center [589, 265] width 236 height 36
paste input "Як стати Python розробником?"
type input "Як стати Python розробником? Вебінар [DATE]"
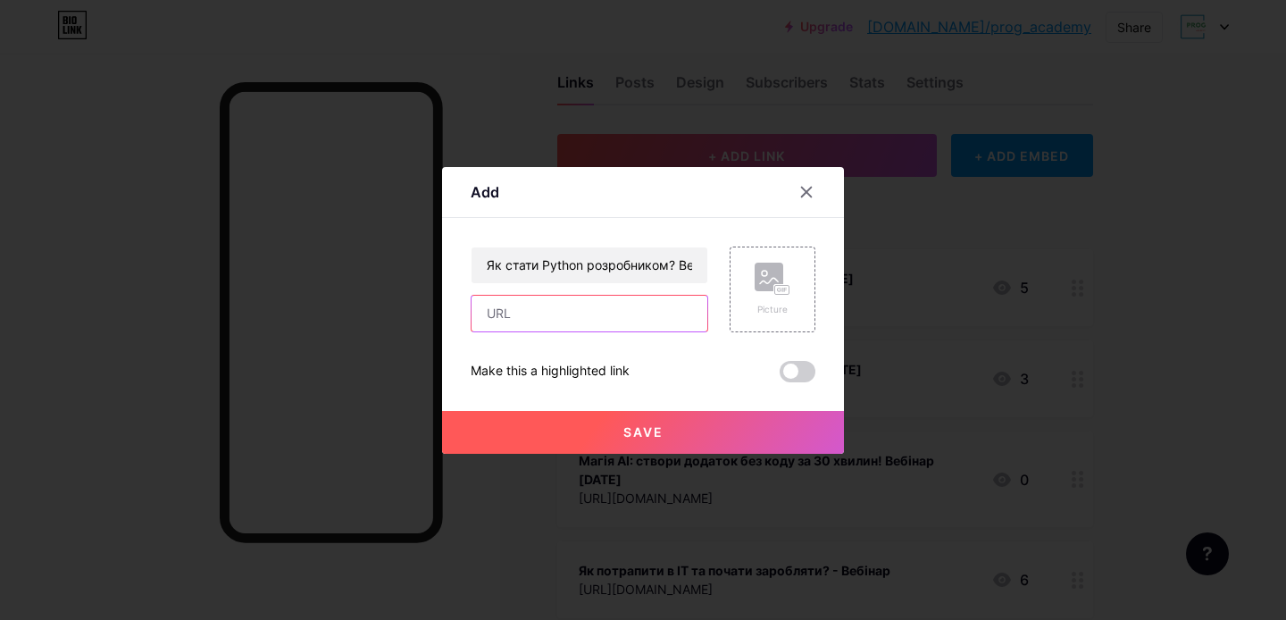
click at [584, 307] on input "text" at bounding box center [589, 313] width 236 height 36
paste input "[URL][DOMAIN_NAME]"
type input "[URL][DOMAIN_NAME]"
click at [606, 428] on button "Save" at bounding box center [643, 432] width 402 height 43
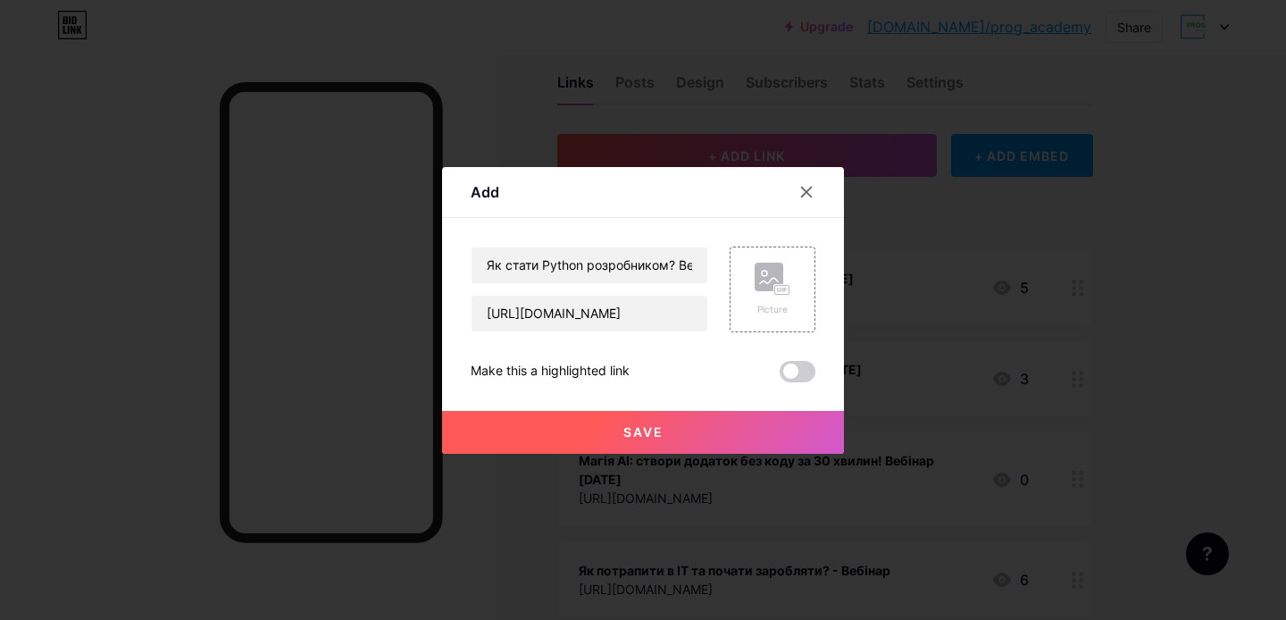
scroll to position [0, 0]
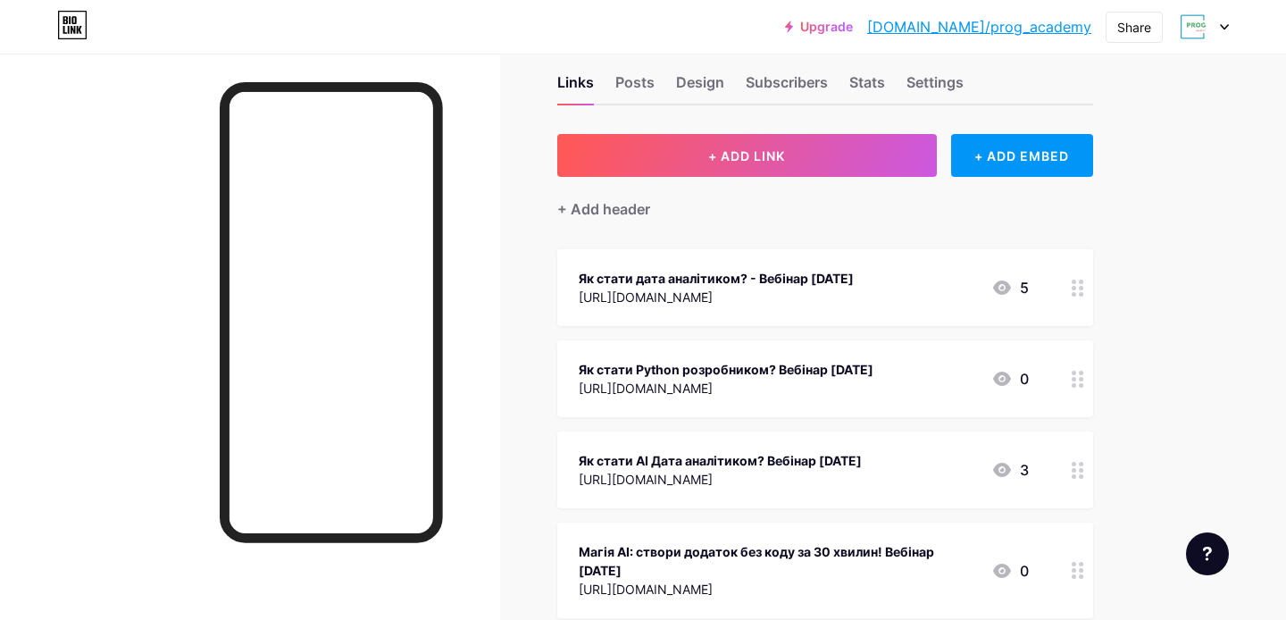
drag, startPoint x: 1078, startPoint y: 284, endPoint x: 1108, endPoint y: 3, distance: 282.8
